Goal: Navigation & Orientation: Find specific page/section

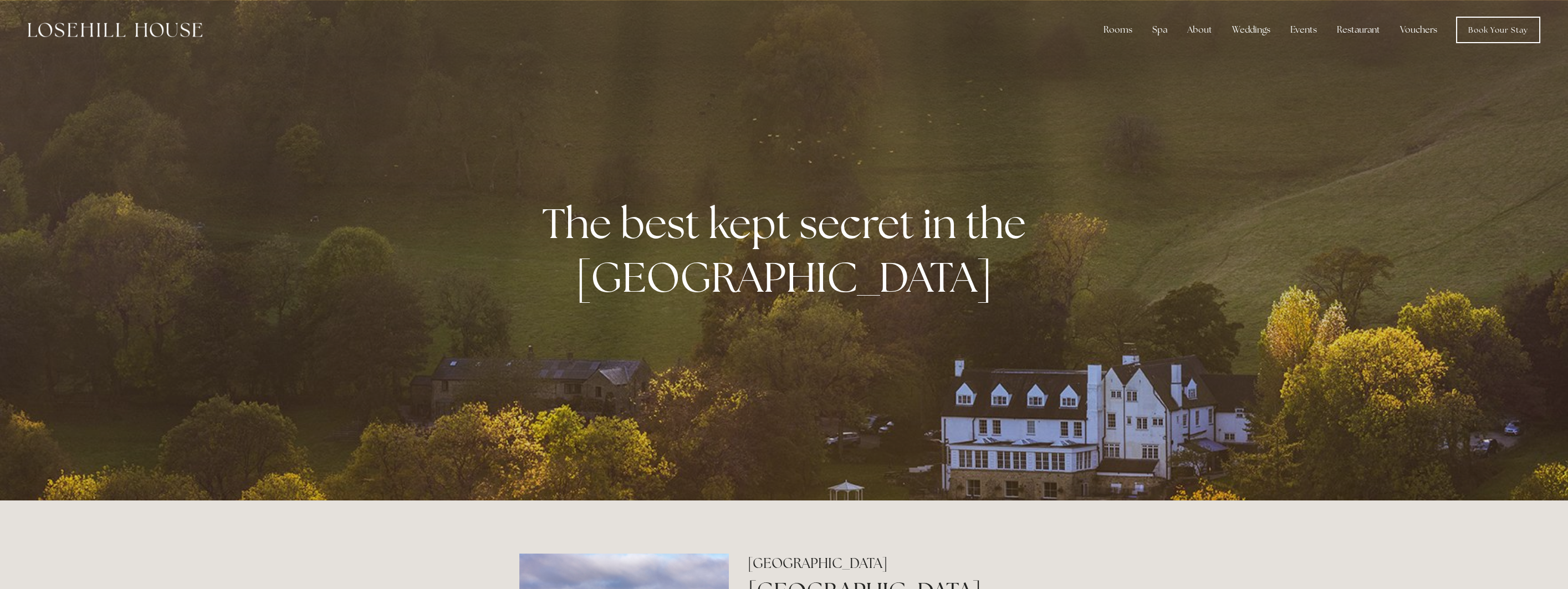
click at [1020, 52] on div "Rooms Rooms Your Stay Book a stay Offers Spa About" at bounding box center [784, 29] width 1546 height 60
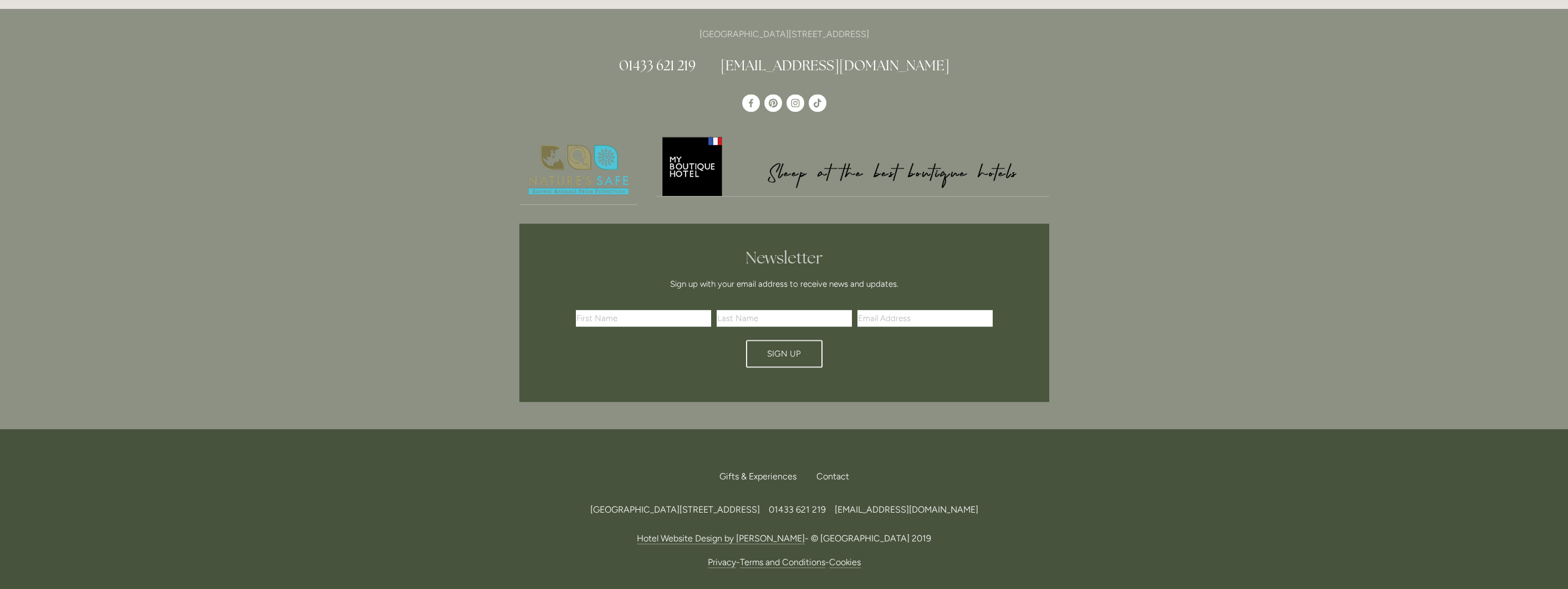
scroll to position [3283, 0]
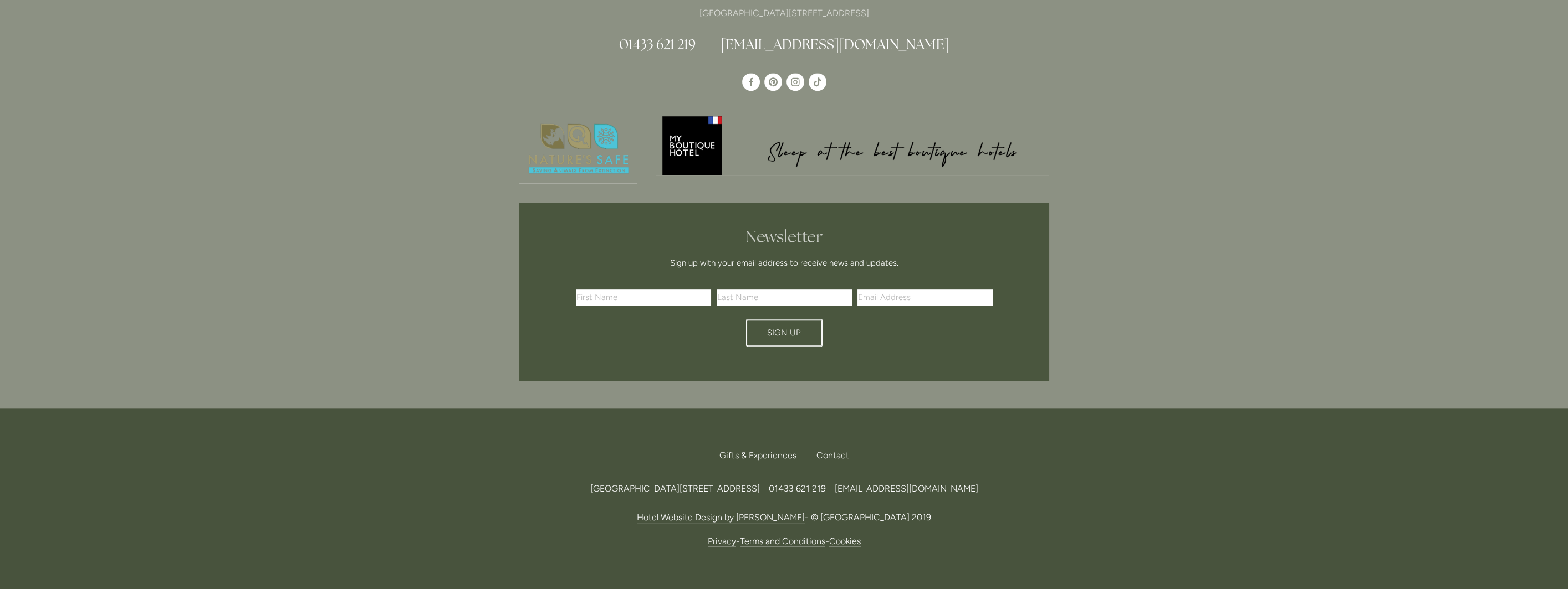
drag, startPoint x: 904, startPoint y: 453, endPoint x: 804, endPoint y: 457, distance: 100.1
click at [804, 510] on p "Hotel Website Design by Arise - © [GEOGRAPHIC_DATA] 2019" at bounding box center [784, 517] width 530 height 15
click at [865, 510] on p "Hotel Website Design by Arise - © [GEOGRAPHIC_DATA] 2019" at bounding box center [784, 517] width 530 height 15
drag, startPoint x: 894, startPoint y: 455, endPoint x: 887, endPoint y: 452, distance: 7.6
click at [887, 510] on p "Hotel Website Design by Arise - © [GEOGRAPHIC_DATA] 2019" at bounding box center [784, 517] width 530 height 15
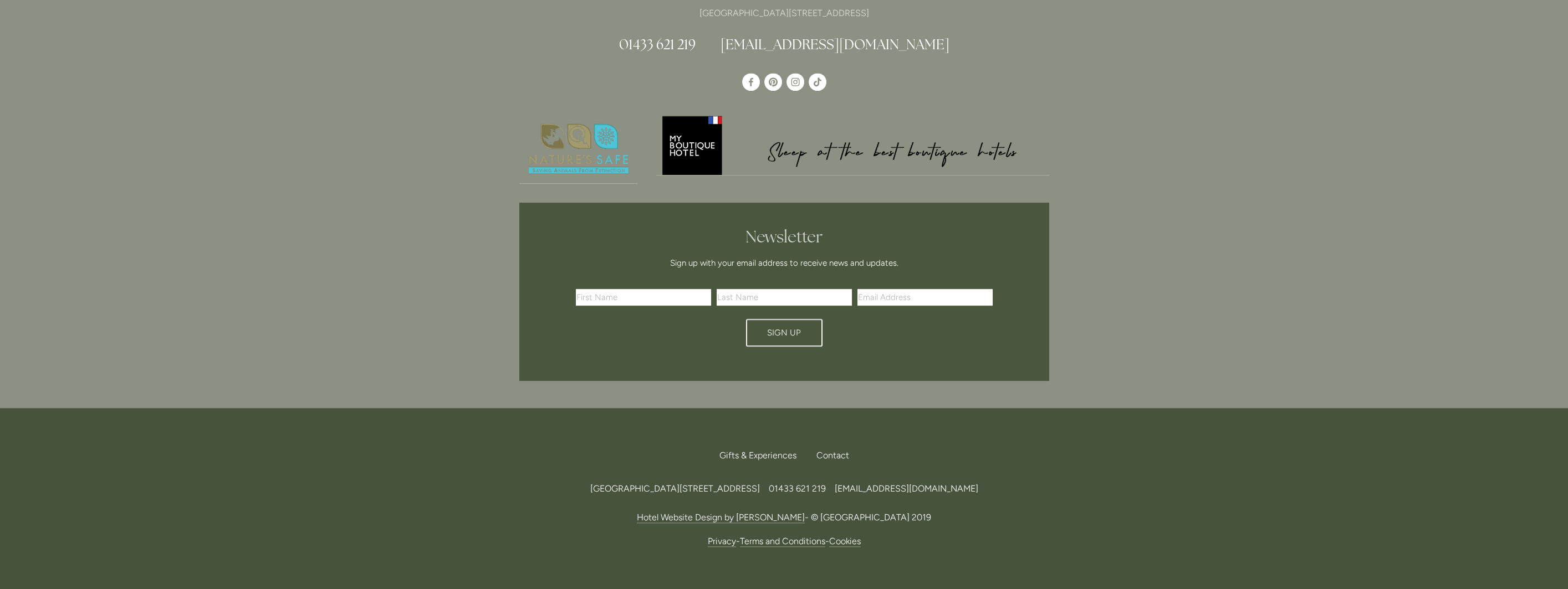
click at [897, 510] on p "Hotel Website Design by Arise - © [GEOGRAPHIC_DATA] 2019" at bounding box center [784, 517] width 530 height 15
drag, startPoint x: 905, startPoint y: 452, endPoint x: 886, endPoint y: 457, distance: 19.6
click at [886, 510] on p "Hotel Website Design by Arise - © [GEOGRAPHIC_DATA] 2019" at bounding box center [784, 517] width 530 height 15
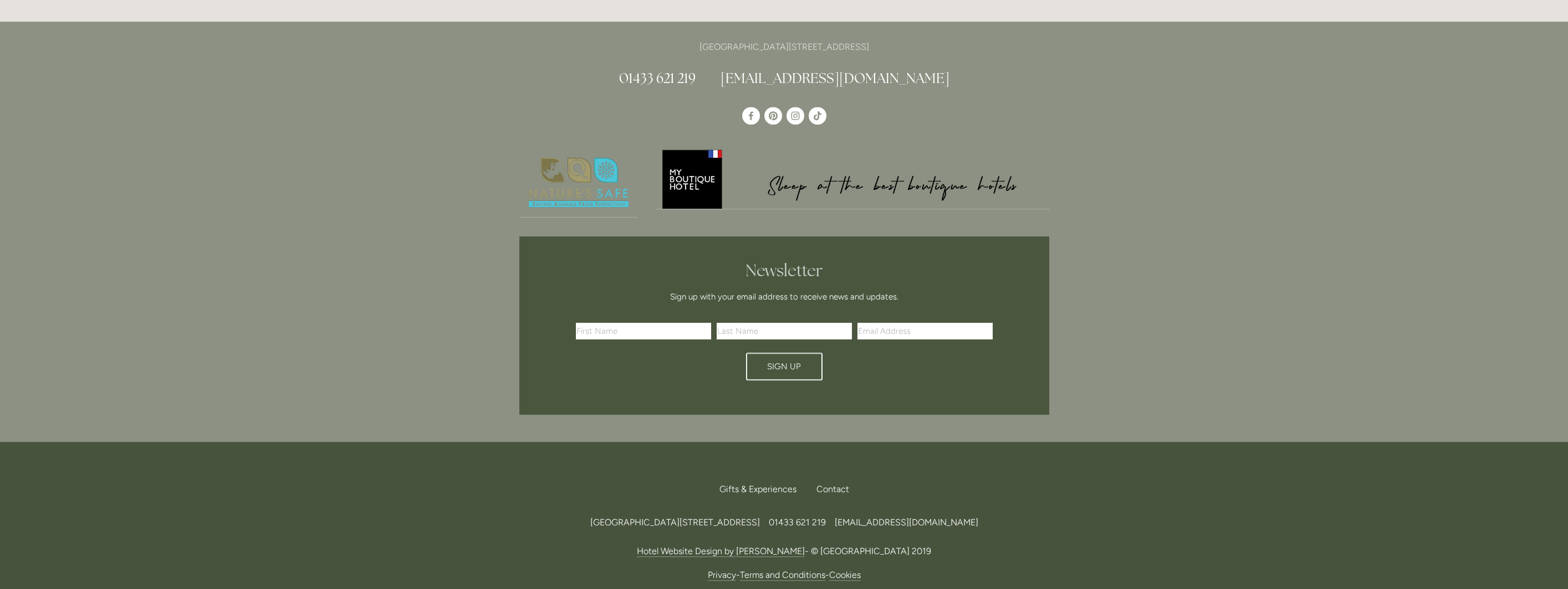
scroll to position [3221, 0]
